Goal: Task Accomplishment & Management: Manage account settings

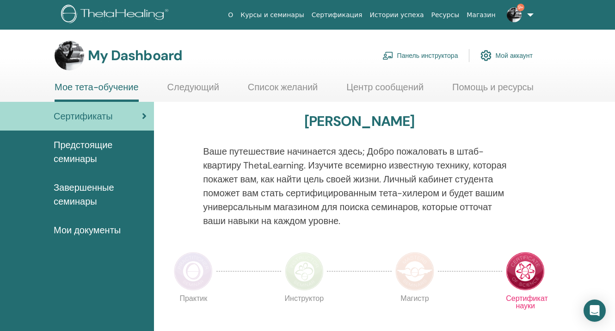
click at [430, 56] on link "Панель инструктора" at bounding box center [421, 55] width 76 height 20
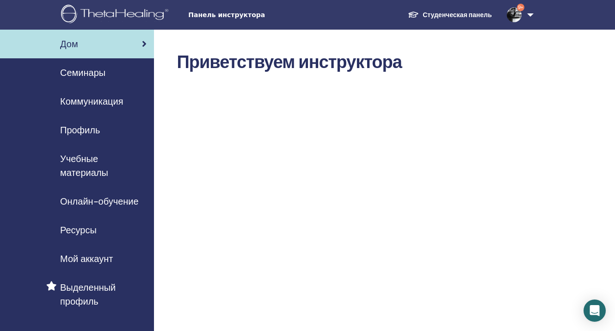
click at [98, 73] on span "Семинары" at bounding box center [82, 73] width 45 height 14
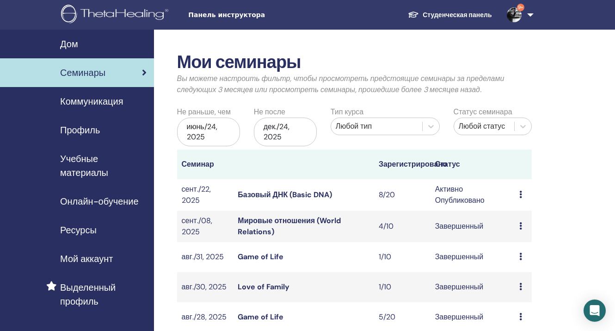
click at [307, 195] on link "Базовый ДНК (Basic DNA)" at bounding box center [285, 195] width 94 height 10
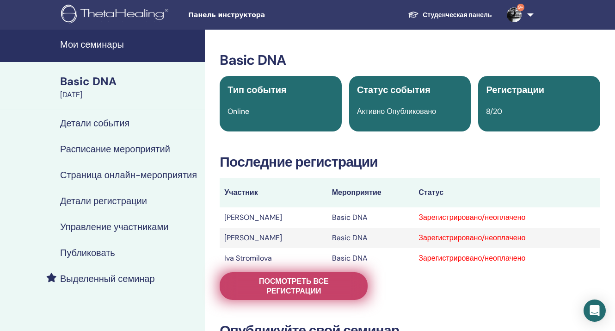
click at [281, 291] on span "Посмотреть все регистрации" at bounding box center [293, 285] width 125 height 19
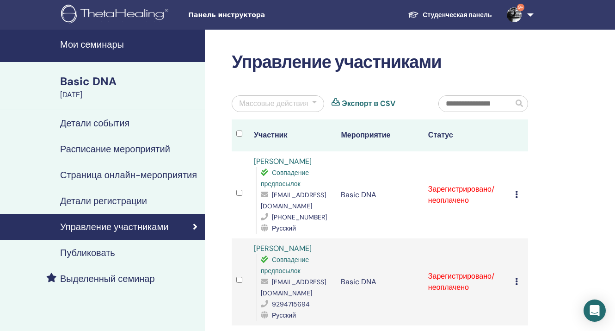
click at [314, 101] on div at bounding box center [314, 103] width 5 height 11
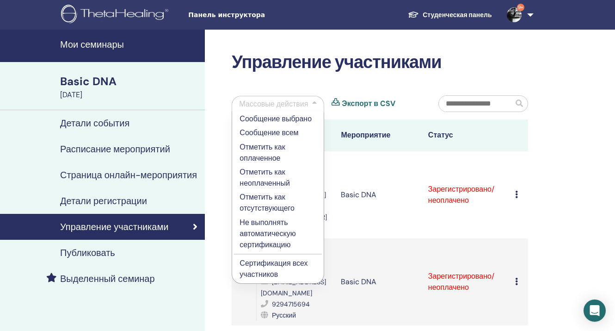
click at [278, 146] on p "Отметить как оплаченное" at bounding box center [278, 153] width 77 height 22
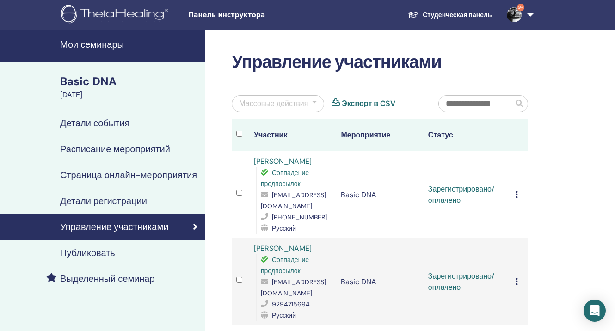
click at [314, 99] on div at bounding box center [314, 103] width 5 height 11
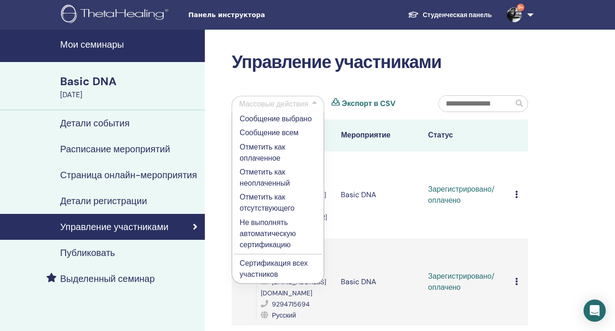
click at [262, 263] on p "Сертификация всех участников" at bounding box center [278, 269] width 77 height 22
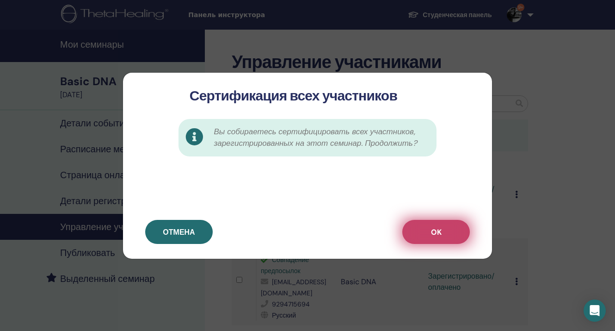
click at [428, 227] on button "OK" at bounding box center [437, 232] width 68 height 24
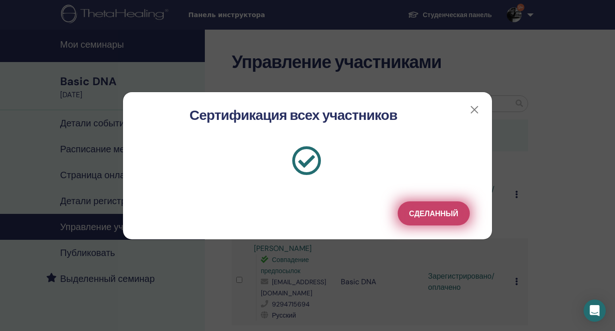
click at [432, 214] on span "Сделанный" at bounding box center [433, 214] width 49 height 10
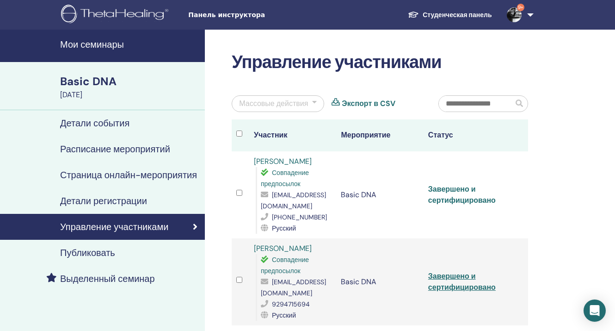
click at [461, 200] on link "Завершено и сертифицировано" at bounding box center [462, 194] width 68 height 21
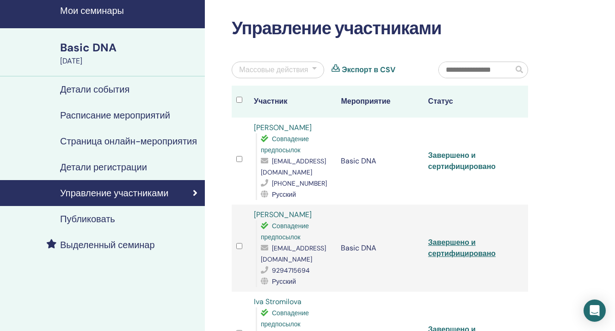
scroll to position [46, 0]
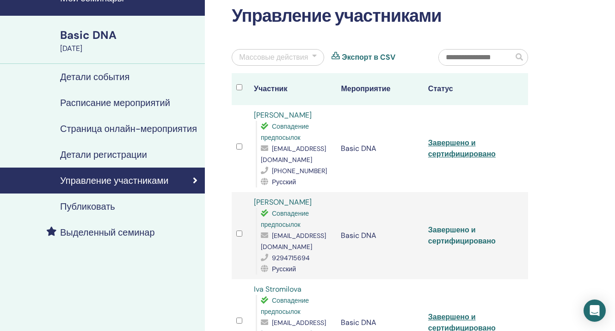
click at [458, 231] on link "Завершено и сертифицировано" at bounding box center [462, 235] width 68 height 21
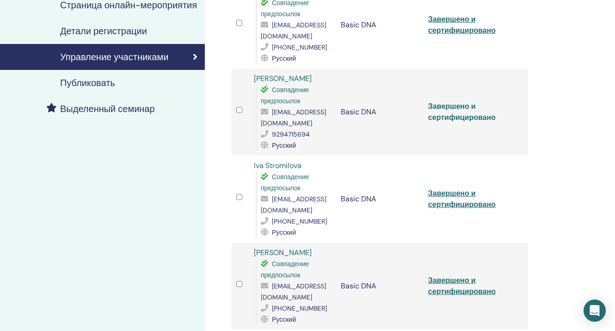
scroll to position [177, 0]
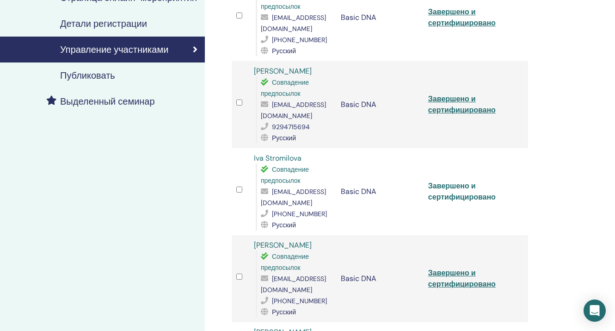
click at [457, 186] on link "Завершено и сертифицировано" at bounding box center [462, 191] width 68 height 21
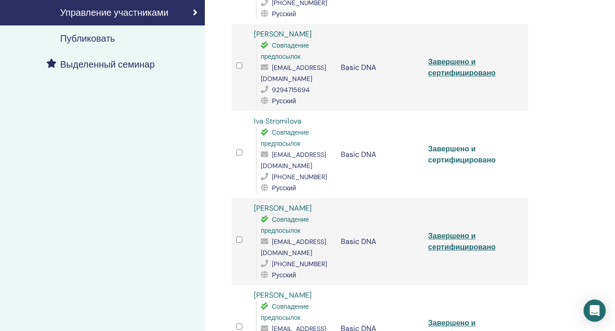
scroll to position [240, 0]
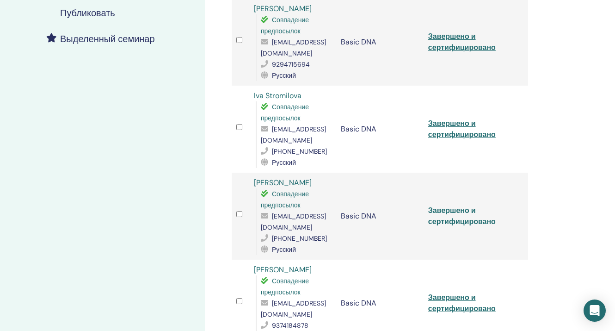
click at [462, 205] on link "Завершено и сертифицировано" at bounding box center [462, 215] width 68 height 21
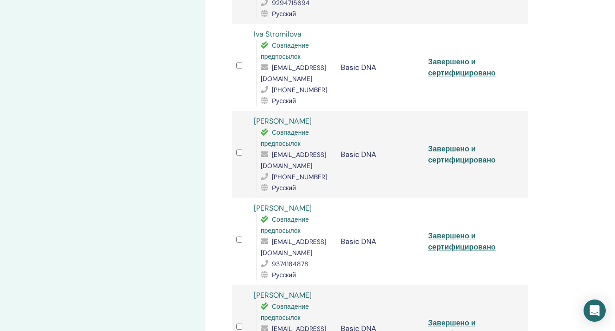
scroll to position [325, 0]
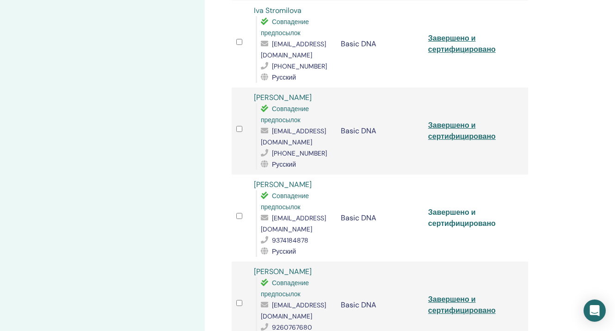
click at [458, 207] on link "Завершено и сертифицировано" at bounding box center [462, 217] width 68 height 21
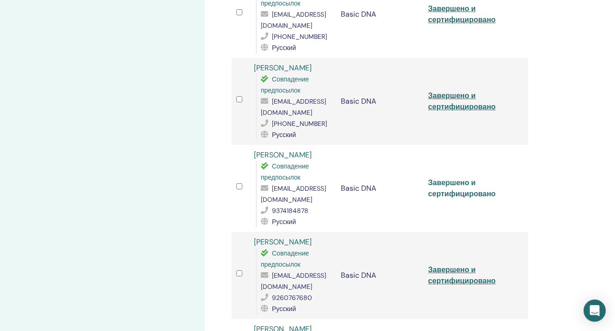
scroll to position [417, 0]
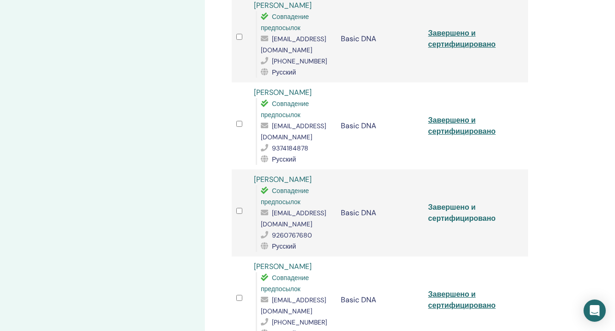
click at [454, 202] on link "Завершено и сертифицировано" at bounding box center [462, 212] width 68 height 21
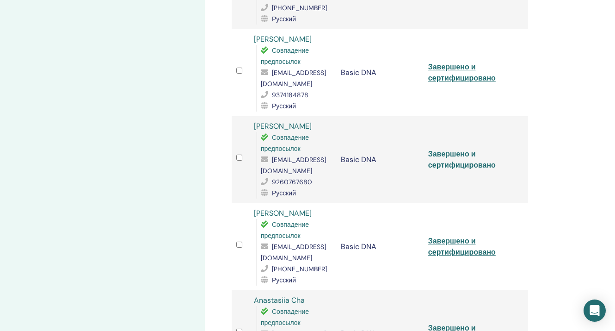
scroll to position [477, 0]
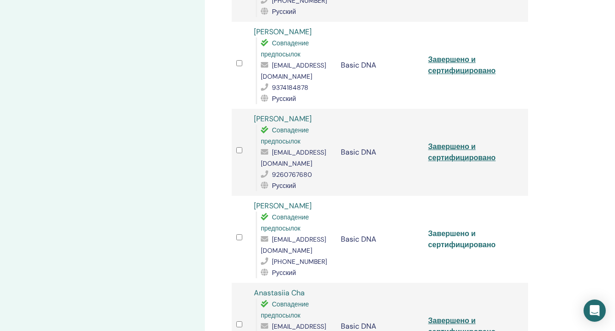
click at [462, 229] on link "Завершено и сертифицировано" at bounding box center [462, 239] width 68 height 21
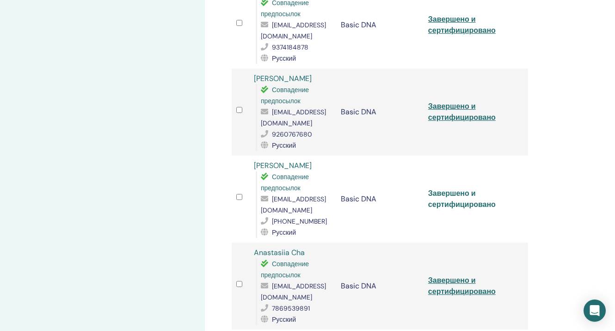
scroll to position [584, 0]
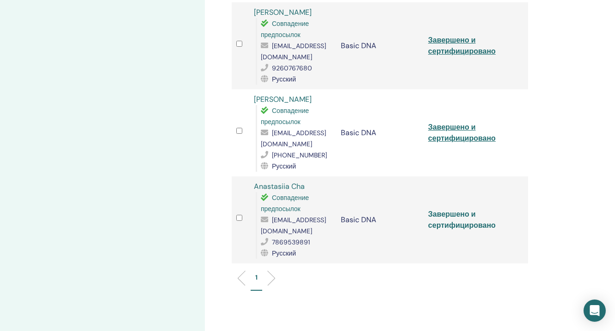
click at [457, 209] on link "Завершено и сертифицировано" at bounding box center [462, 219] width 68 height 21
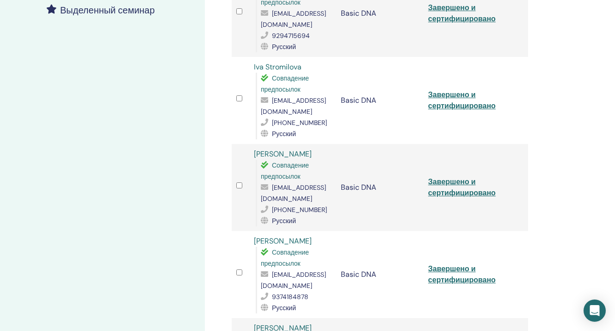
scroll to position [0, 0]
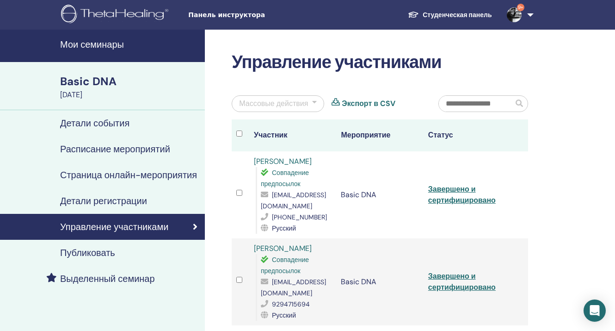
click at [460, 14] on link "Студенческая панель" at bounding box center [450, 14] width 99 height 17
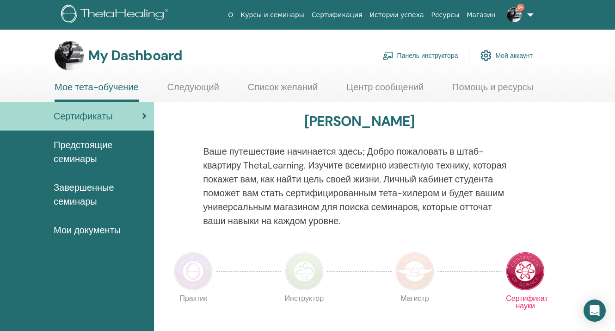
click at [431, 56] on link "Панель инструктора" at bounding box center [421, 55] width 76 height 20
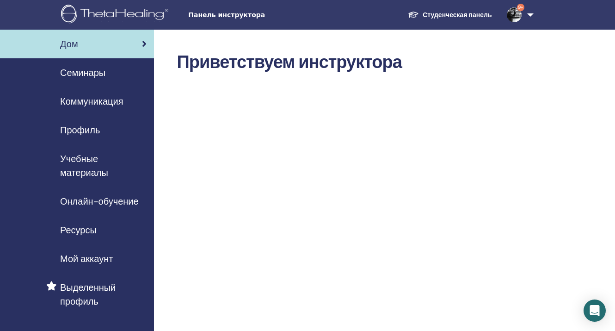
click at [94, 72] on span "Семинары" at bounding box center [82, 73] width 45 height 14
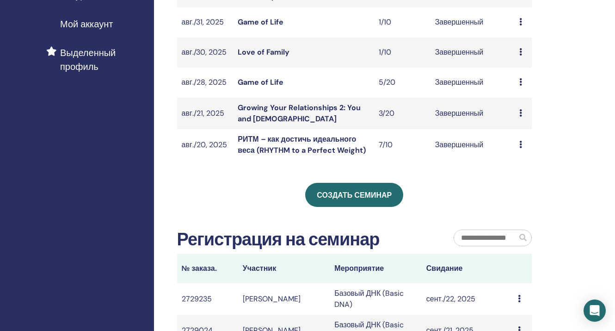
scroll to position [239, 0]
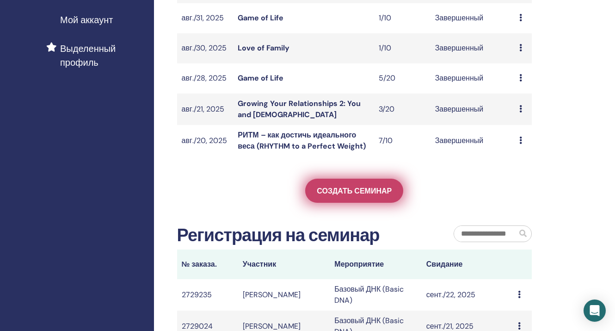
click at [344, 184] on link "Создать семинар" at bounding box center [354, 191] width 98 height 24
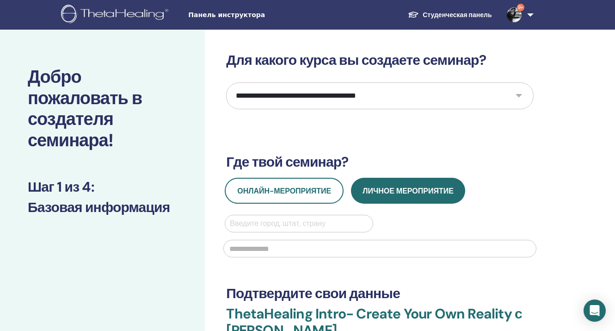
click at [414, 93] on select "**********" at bounding box center [380, 95] width 308 height 27
select select "*"
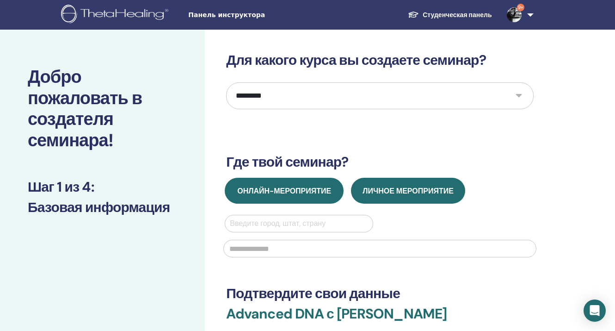
click at [294, 184] on button "Онлайн-мероприятие" at bounding box center [284, 191] width 119 height 26
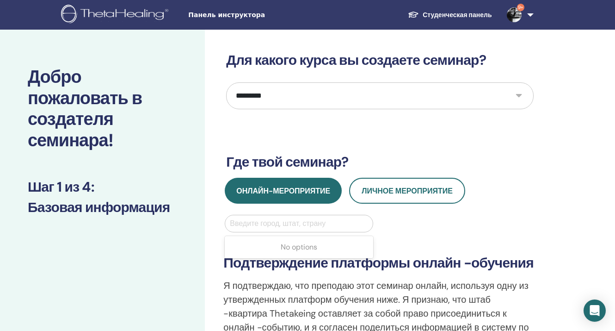
click at [281, 227] on div at bounding box center [299, 223] width 138 height 13
type input "*"
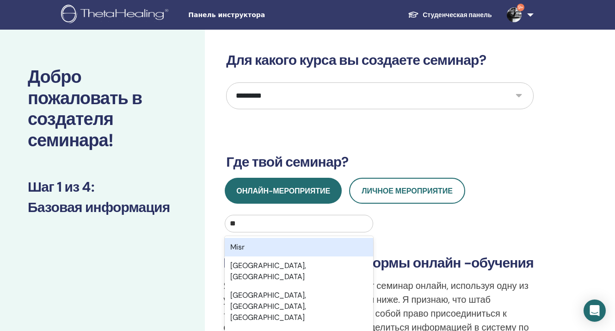
type input "***"
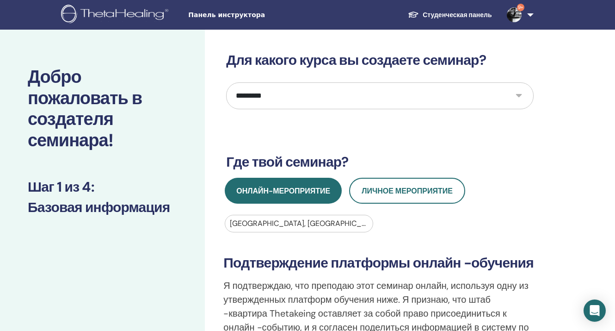
scroll to position [178, 0]
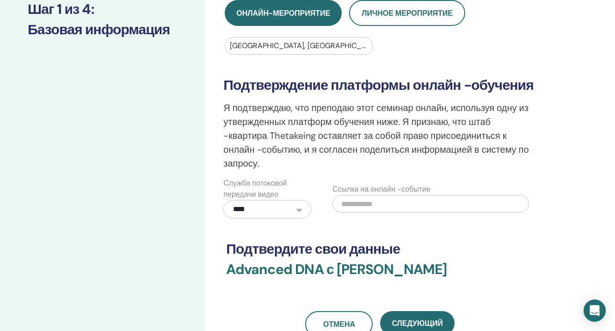
click at [392, 203] on input "text" at bounding box center [431, 204] width 197 height 18
paste input "**********"
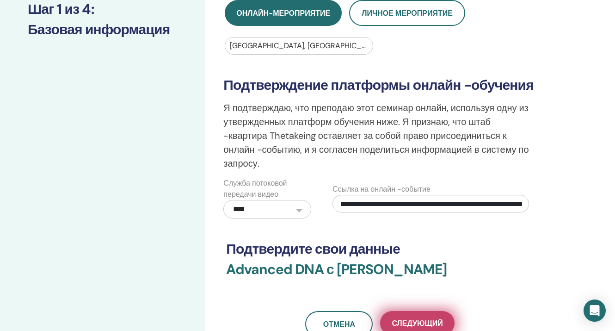
type input "**********"
click at [412, 323] on span "Следующий" at bounding box center [417, 323] width 51 height 10
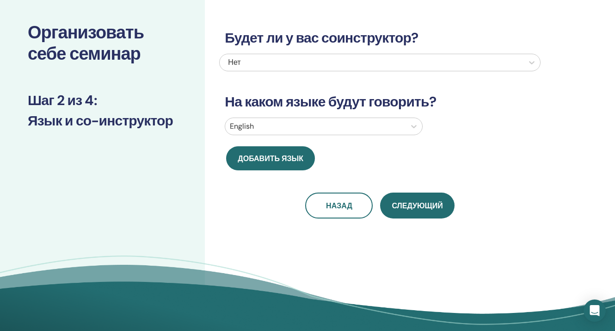
scroll to position [0, 0]
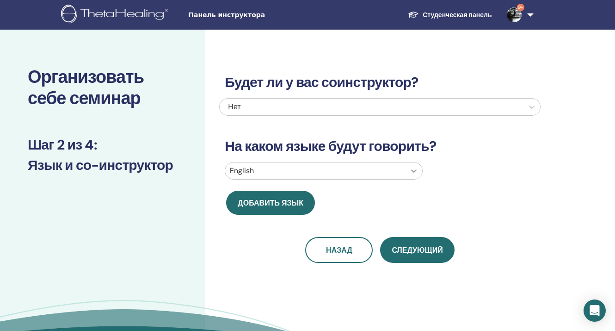
click at [415, 172] on icon at bounding box center [415, 170] width 6 height 3
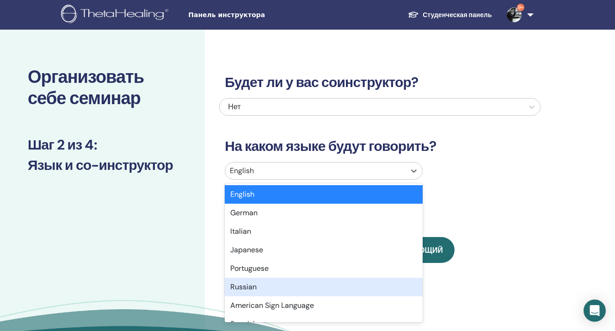
click at [248, 285] on div "Russian" at bounding box center [324, 287] width 198 height 19
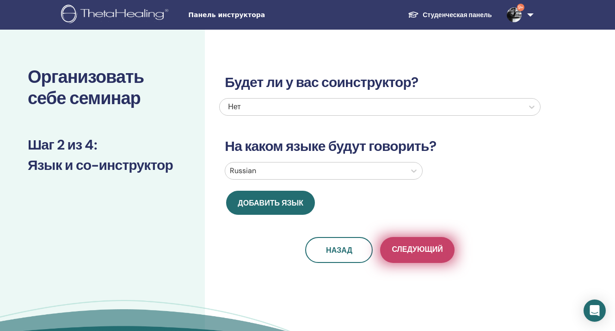
click at [418, 249] on span "Следующий" at bounding box center [417, 250] width 51 height 12
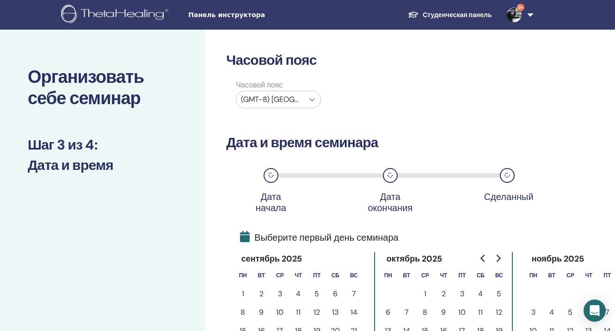
click at [312, 98] on icon at bounding box center [312, 99] width 9 height 9
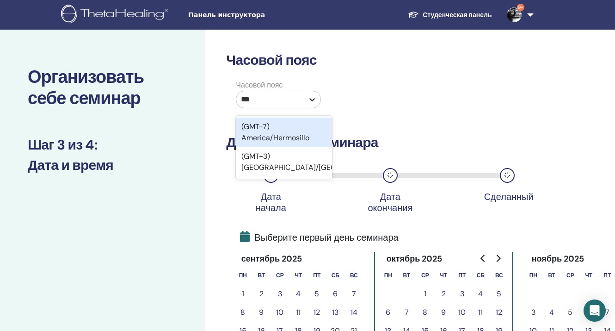
type input "****"
click at [288, 137] on div "(GMT+3) Europe/Moscow" at bounding box center [284, 133] width 96 height 30
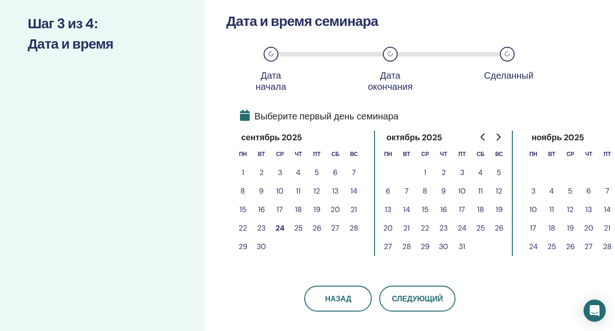
scroll to position [122, 0]
click at [298, 226] on button "25" at bounding box center [298, 227] width 19 height 19
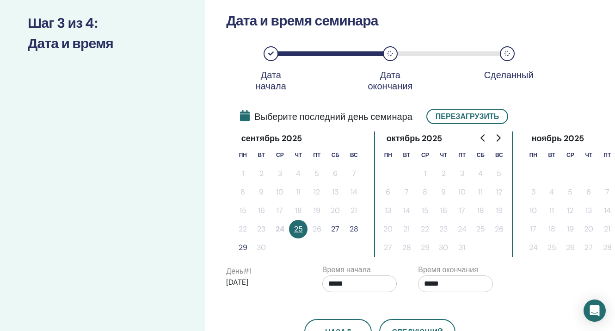
click at [335, 228] on button "27" at bounding box center [335, 229] width 19 height 19
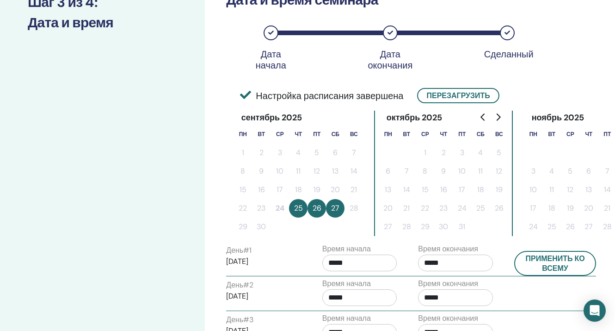
scroll to position [161, 0]
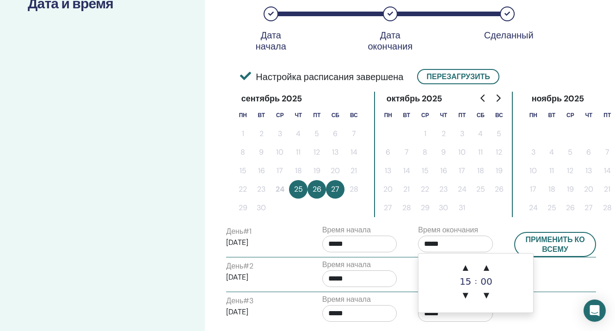
click at [459, 241] on input "*****" at bounding box center [455, 244] width 75 height 17
click at [468, 263] on span "▲" at bounding box center [466, 267] width 19 height 19
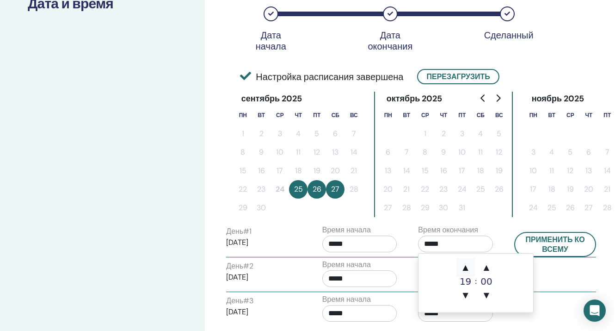
click at [468, 263] on span "▲" at bounding box center [466, 267] width 19 height 19
type input "*****"
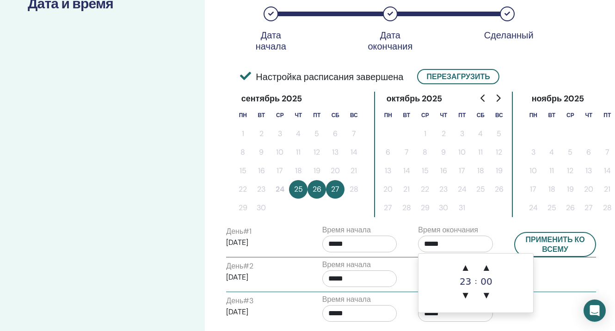
click at [378, 243] on input "*****" at bounding box center [359, 244] width 75 height 17
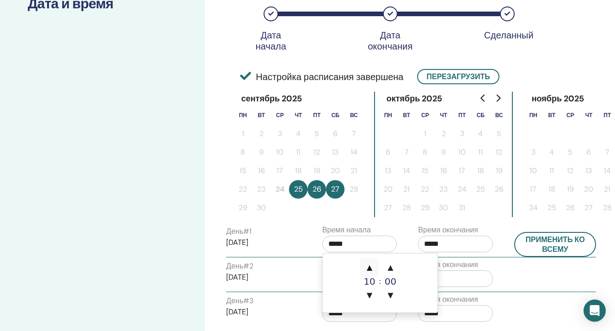
click at [370, 268] on span "▲" at bounding box center [369, 267] width 19 height 19
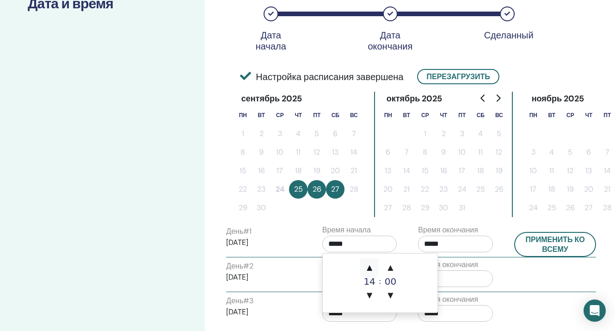
click at [370, 268] on span "▲" at bounding box center [369, 267] width 19 height 19
type input "*****"
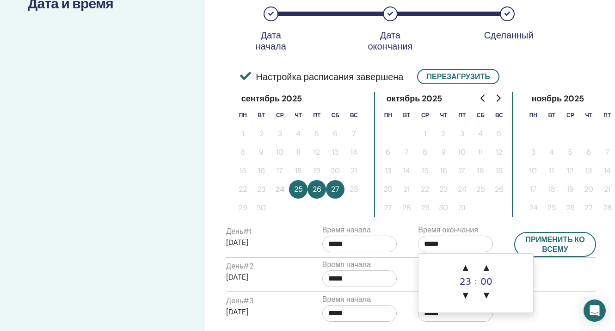
click at [475, 248] on input "*****" at bounding box center [455, 244] width 75 height 17
click at [552, 242] on button "Применить ко всему" at bounding box center [556, 244] width 82 height 25
type input "*****"
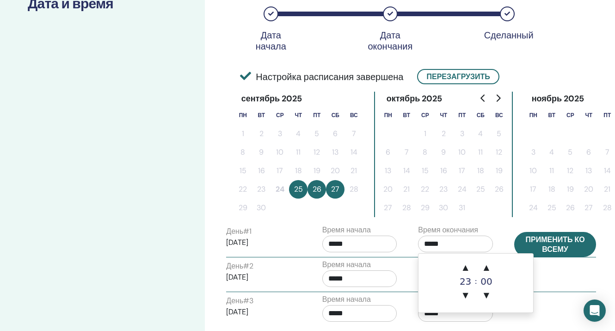
type input "*****"
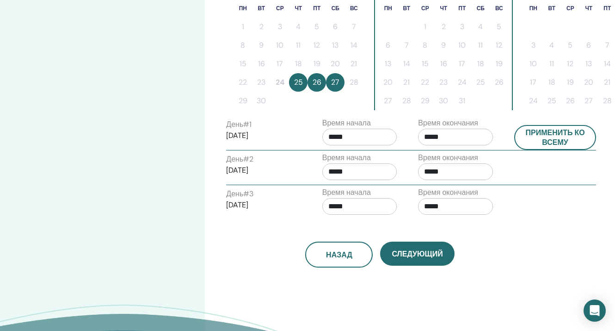
scroll to position [285, 0]
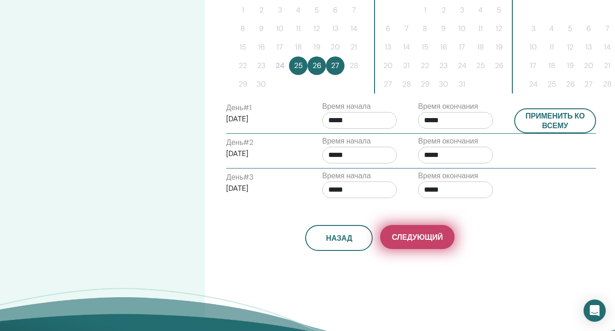
click at [429, 240] on span "Следующий" at bounding box center [417, 237] width 51 height 10
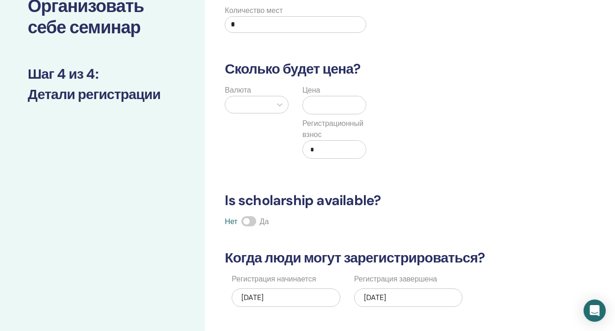
scroll to position [0, 0]
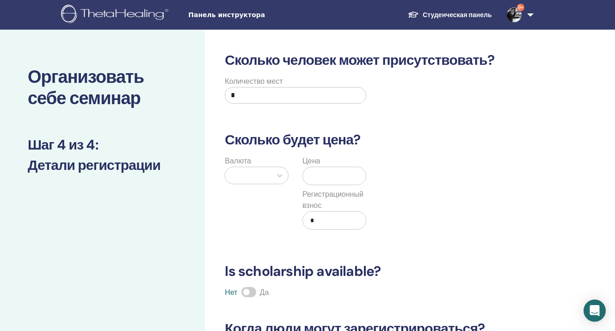
click at [245, 98] on input "*" at bounding box center [295, 95] width 141 height 17
type input "**"
click at [248, 176] on div at bounding box center [248, 175] width 37 height 13
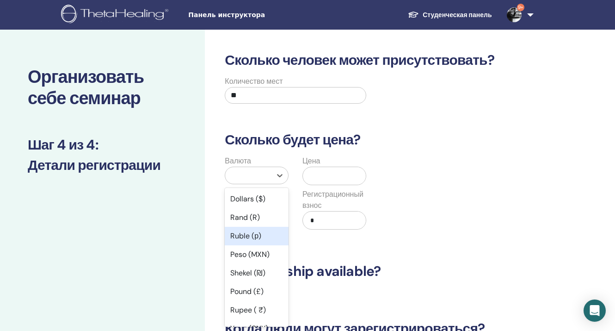
click at [246, 240] on div "Ruble (р)" at bounding box center [257, 236] width 64 height 19
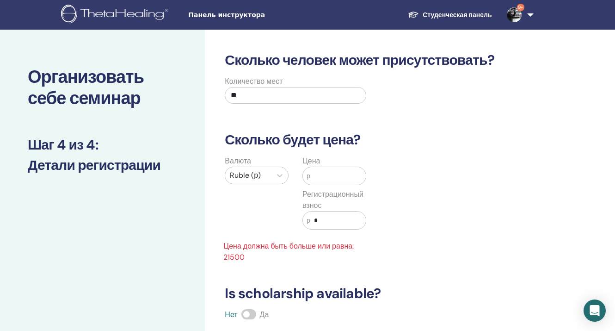
click at [322, 176] on input "text" at bounding box center [338, 176] width 56 height 18
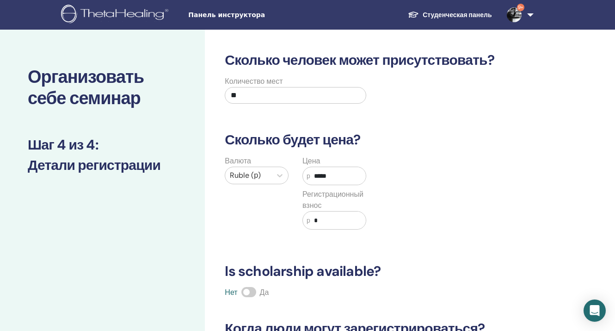
type input "*****"
click at [313, 220] on input "*" at bounding box center [338, 220] width 56 height 18
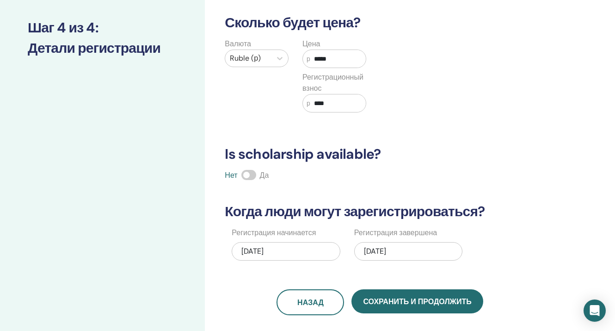
scroll to position [192, 0]
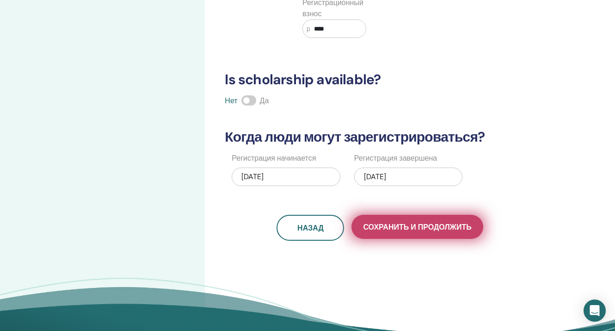
type input "****"
click at [396, 225] on span "Сохранить и продолжить" at bounding box center [417, 227] width 108 height 10
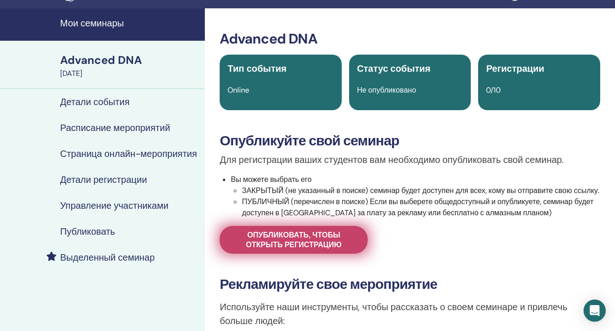
scroll to position [27, 0]
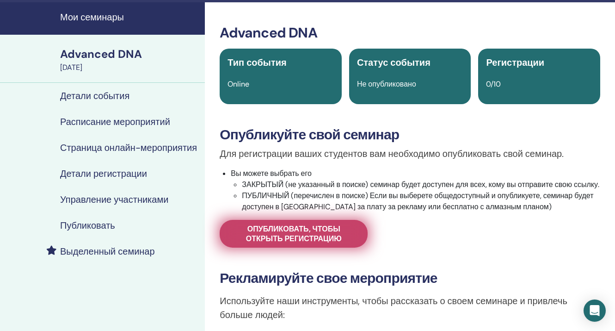
click at [326, 243] on span "Опубликовать, чтобы открыть регистрацию" at bounding box center [293, 233] width 125 height 19
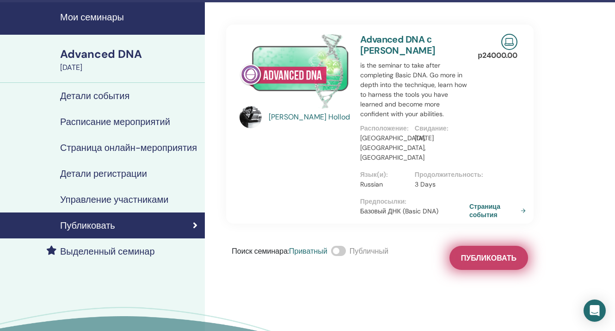
click at [477, 253] on span "Публиковать" at bounding box center [489, 258] width 56 height 10
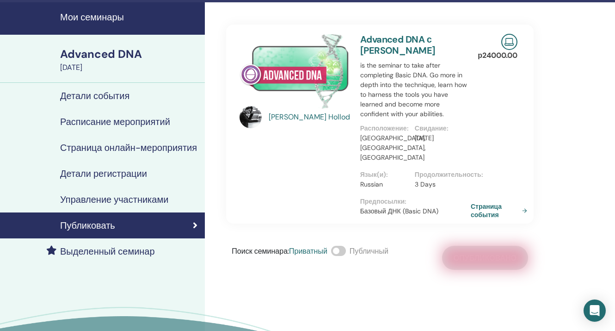
click at [486, 205] on link "Страница события" at bounding box center [501, 210] width 60 height 17
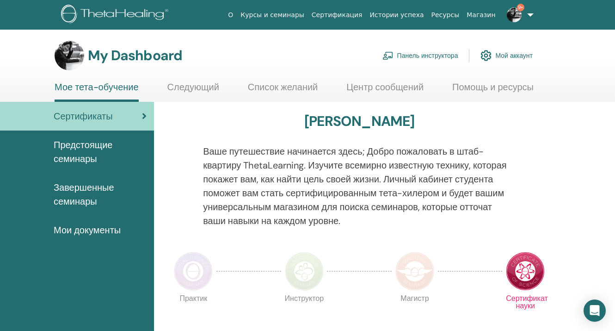
click at [413, 56] on link "Панель инструктора" at bounding box center [421, 55] width 76 height 20
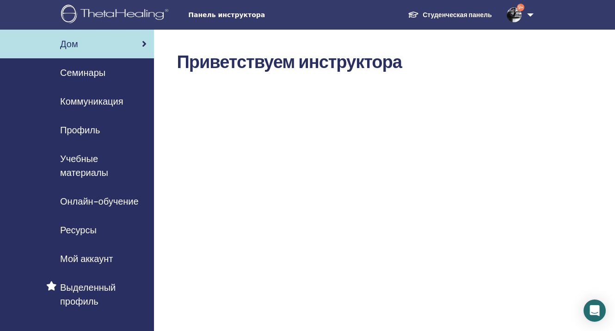
click at [74, 172] on span "Учебные материалы" at bounding box center [103, 166] width 87 height 28
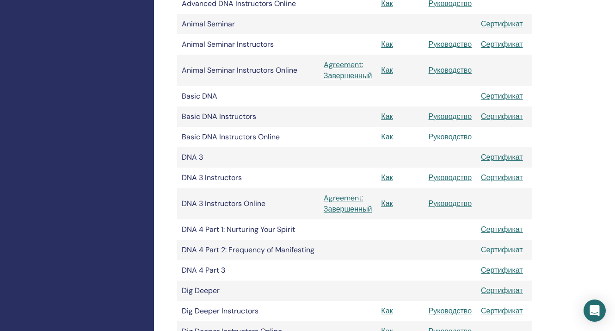
scroll to position [315, 0]
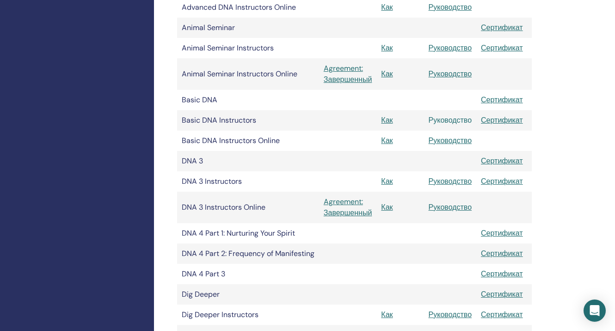
click at [445, 119] on link "Руководство" at bounding box center [450, 120] width 43 height 10
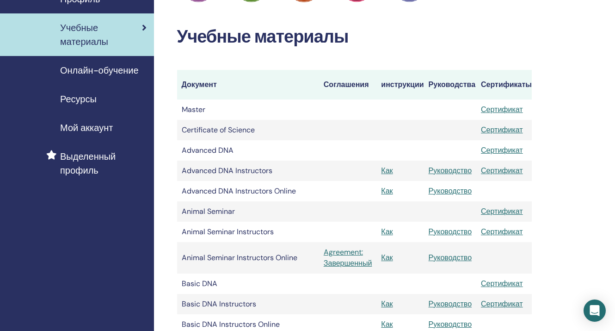
scroll to position [136, 0]
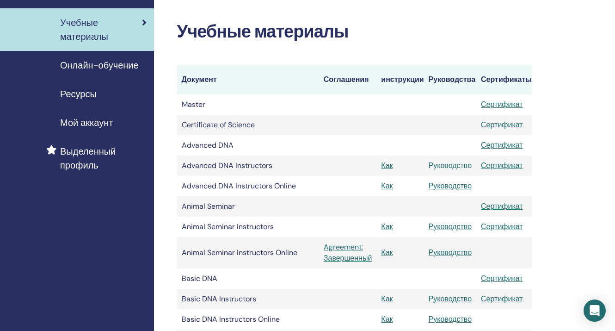
click at [450, 166] on link "Руководство" at bounding box center [450, 166] width 43 height 10
